Goal: Book appointment/travel/reservation

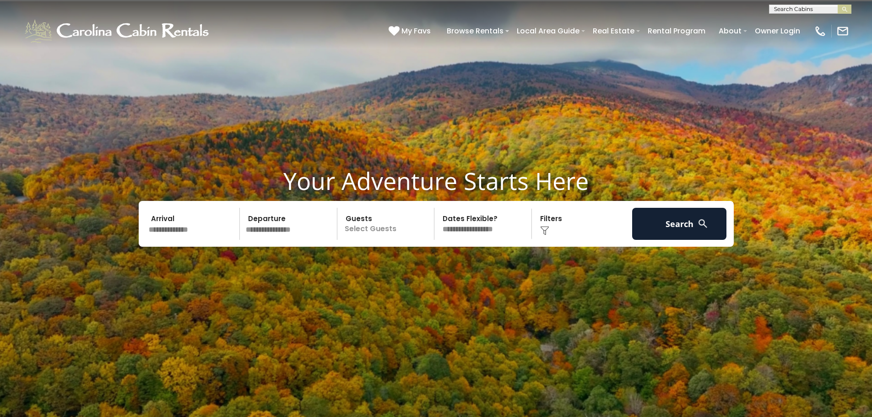
click at [795, 7] on input "text" at bounding box center [809, 10] width 80 height 9
type input "*********"
click at [840, 7] on button "submit" at bounding box center [845, 9] width 14 height 9
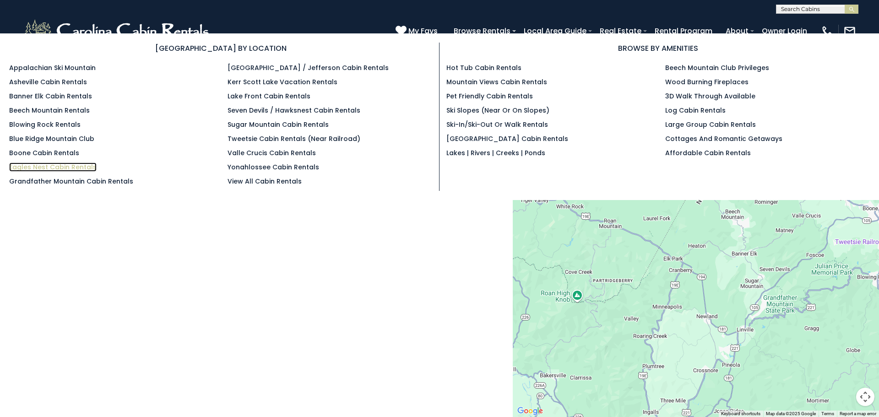
click at [47, 164] on link "Eagles Nest Cabin Rentals" at bounding box center [52, 166] width 87 height 9
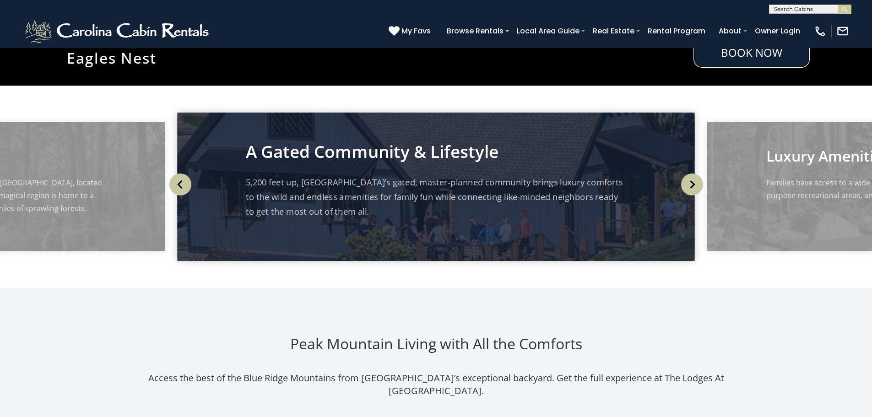
click at [736, 58] on link "Book Now" at bounding box center [751, 52] width 116 height 31
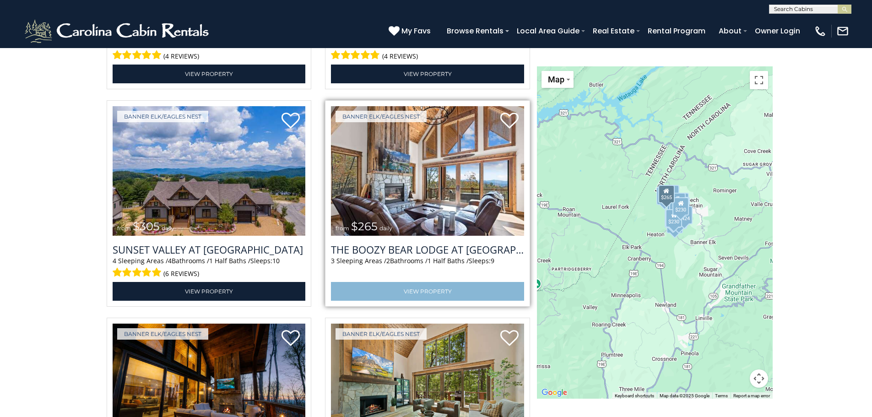
scroll to position [2662, 0]
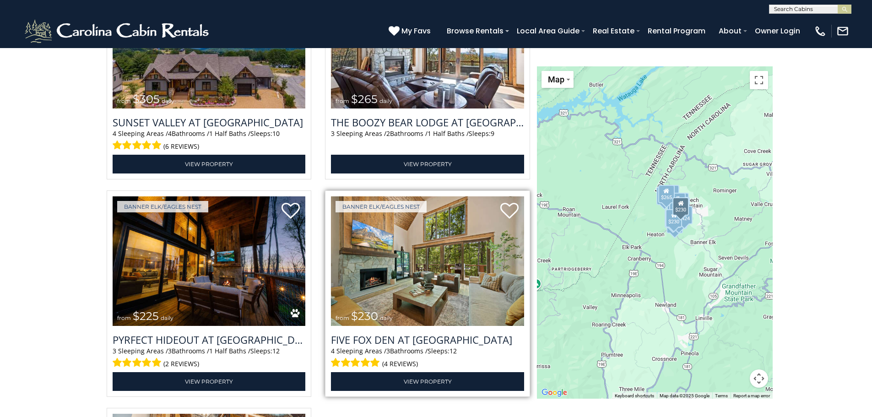
click at [353, 364] on span at bounding box center [355, 363] width 49 height 14
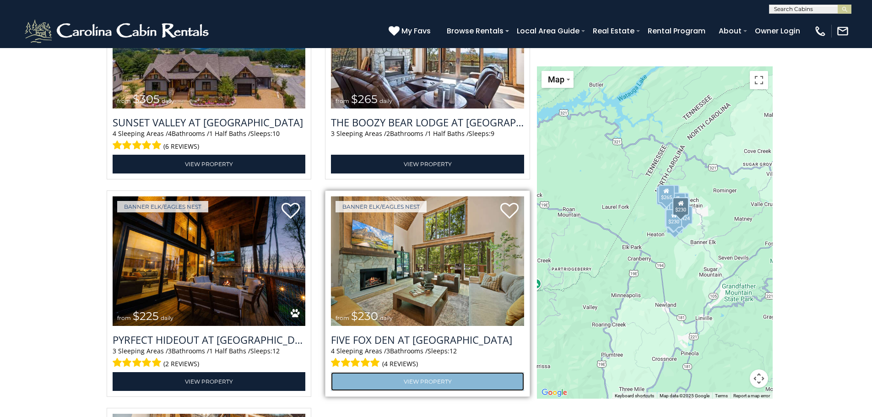
click at [405, 381] on link "View Property" at bounding box center [427, 381] width 193 height 19
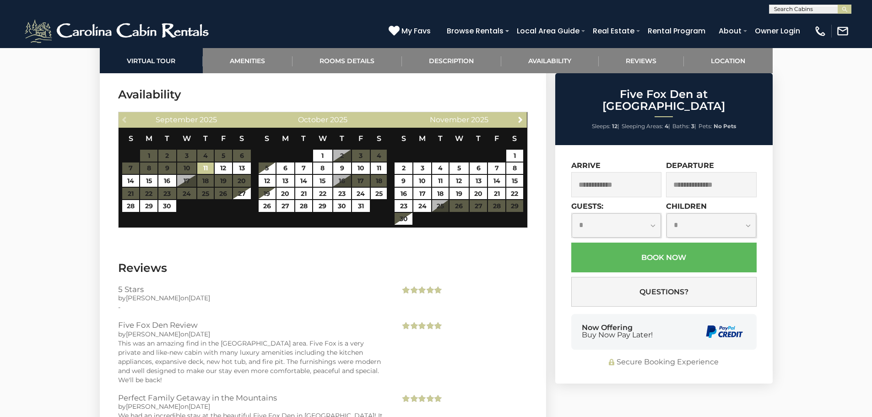
scroll to position [2359, 0]
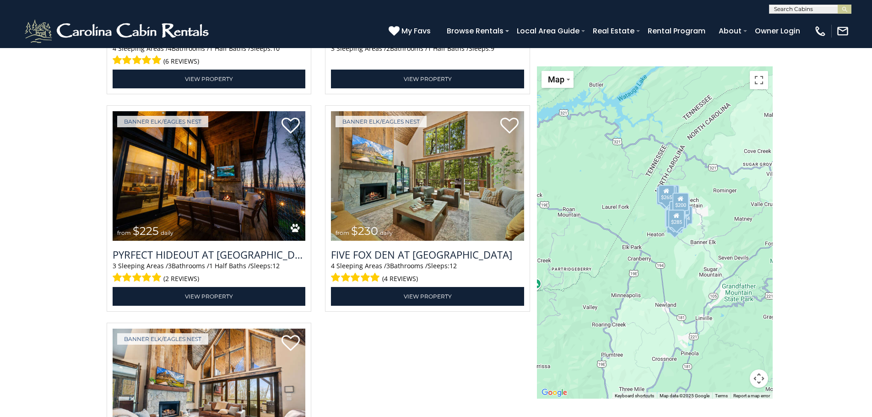
scroll to position [2734, 0]
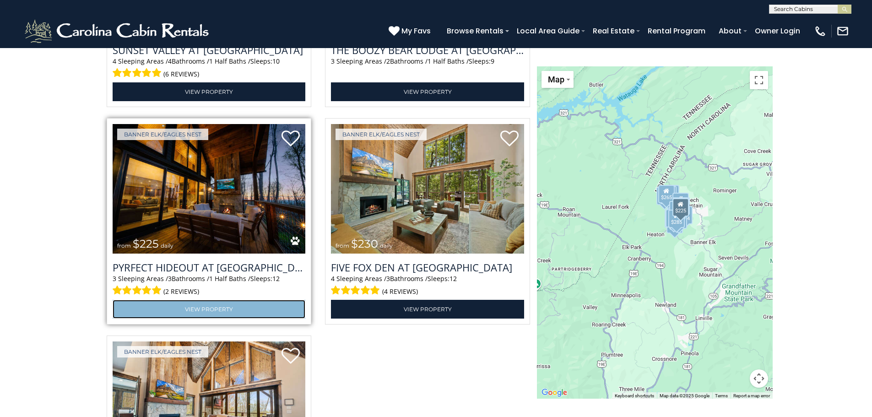
click at [209, 305] on link "View Property" at bounding box center [209, 309] width 193 height 19
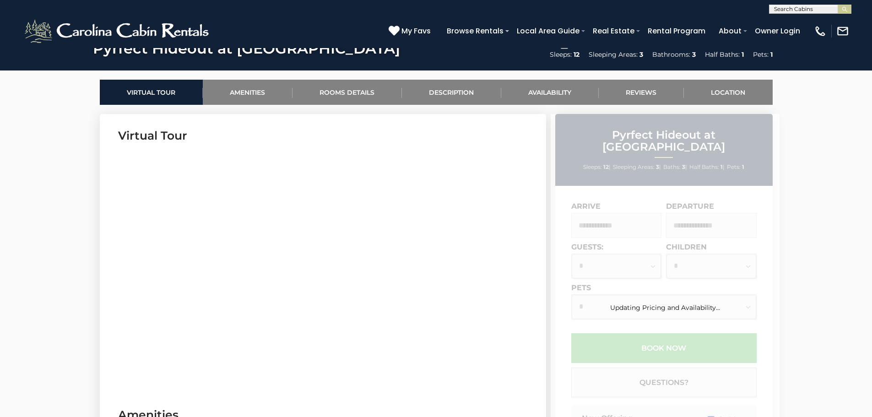
scroll to position [320, 0]
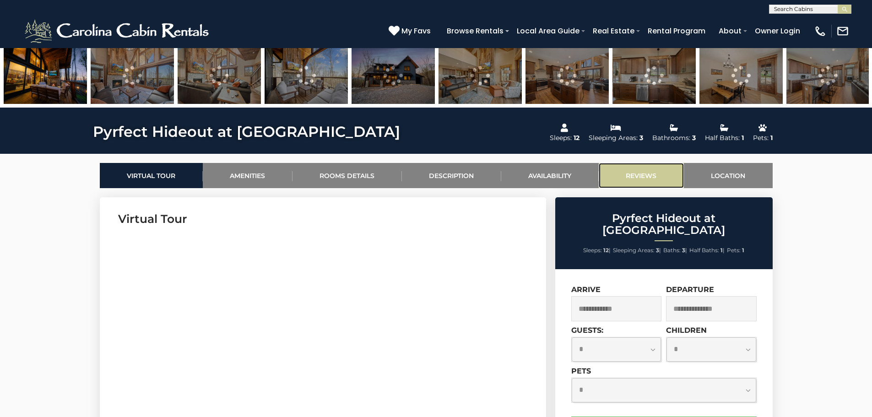
click at [646, 172] on link "Reviews" at bounding box center [641, 175] width 85 height 25
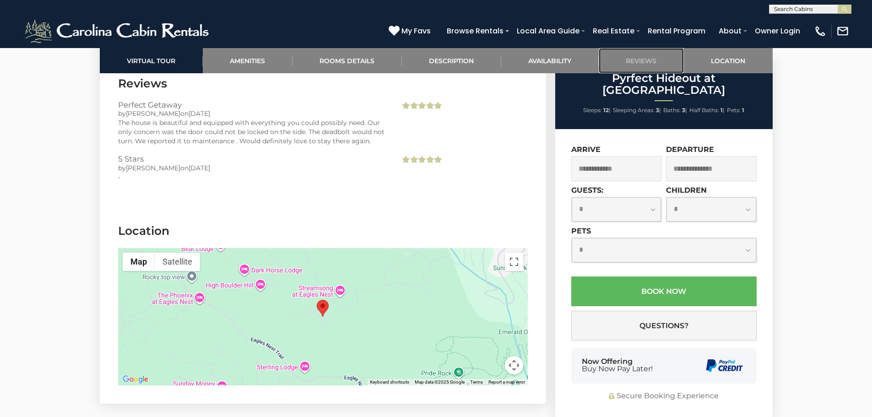
scroll to position [2099, 0]
